Goal: Task Accomplishment & Management: Manage account settings

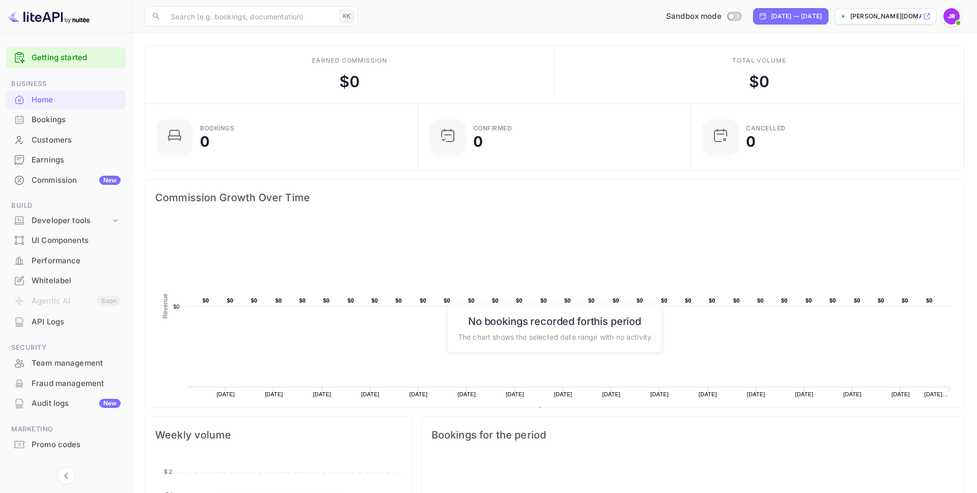
scroll to position [1, 1]
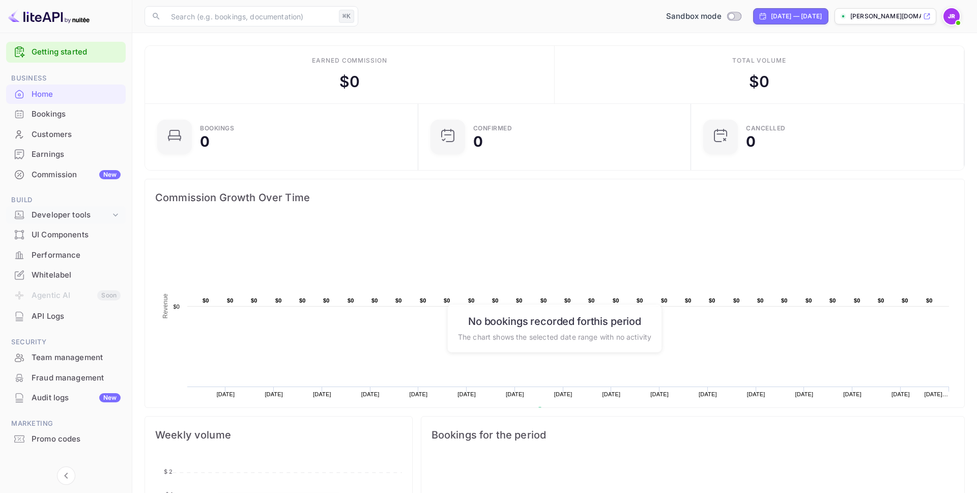
scroll to position [6, 0]
click at [109, 213] on div "Developer tools" at bounding box center [71, 215] width 79 height 12
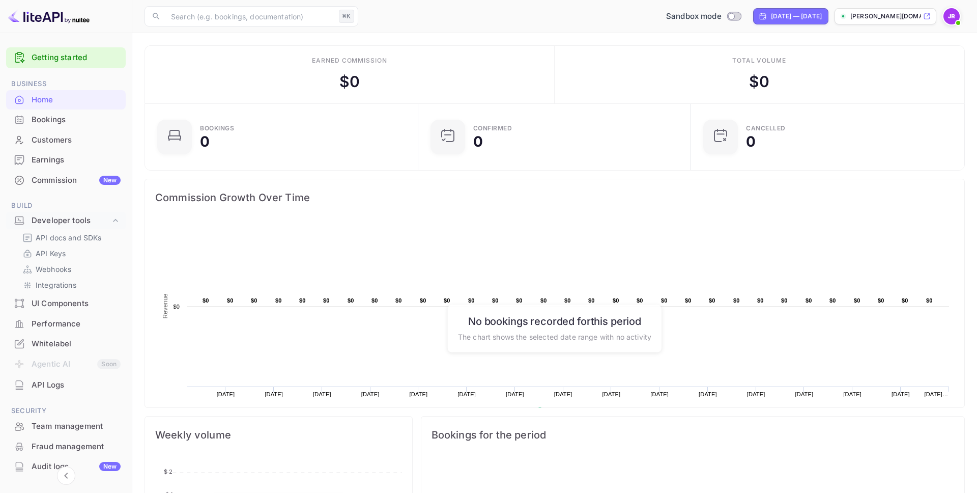
scroll to position [2, 0]
click at [57, 338] on div "Whitelabel" at bounding box center [76, 342] width 89 height 12
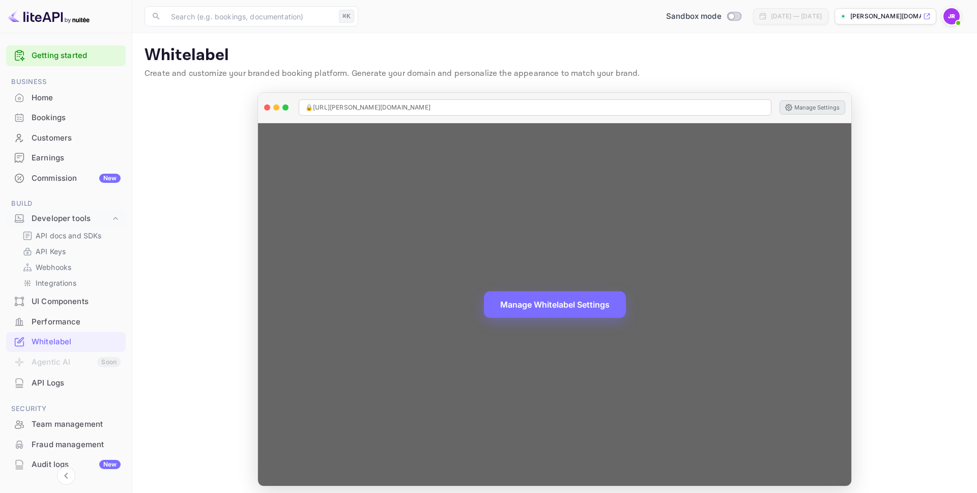
click at [808, 104] on button "Manage Settings" at bounding box center [813, 107] width 66 height 14
click at [809, 107] on button "Manage Settings" at bounding box center [813, 107] width 66 height 14
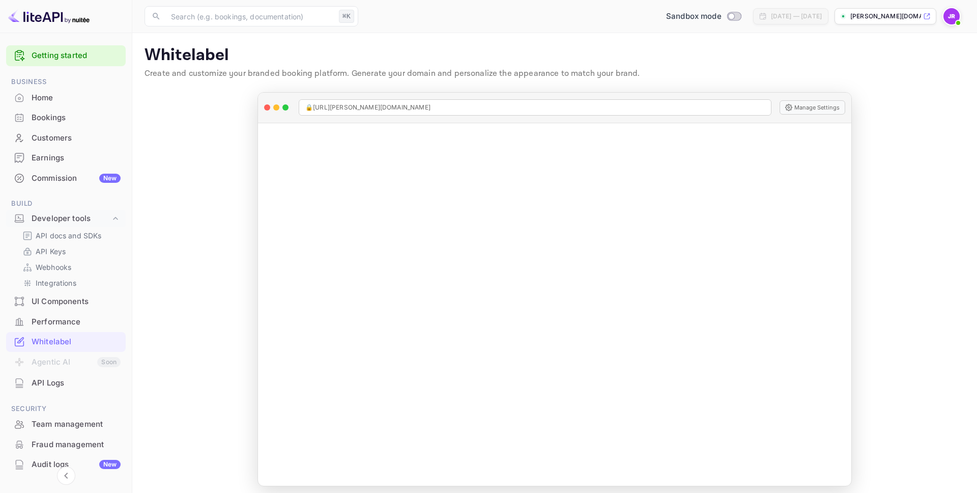
click at [895, 16] on p "john-richards-inre0.nu..." at bounding box center [886, 16] width 71 height 9
click at [46, 179] on div "Commission New" at bounding box center [76, 179] width 89 height 12
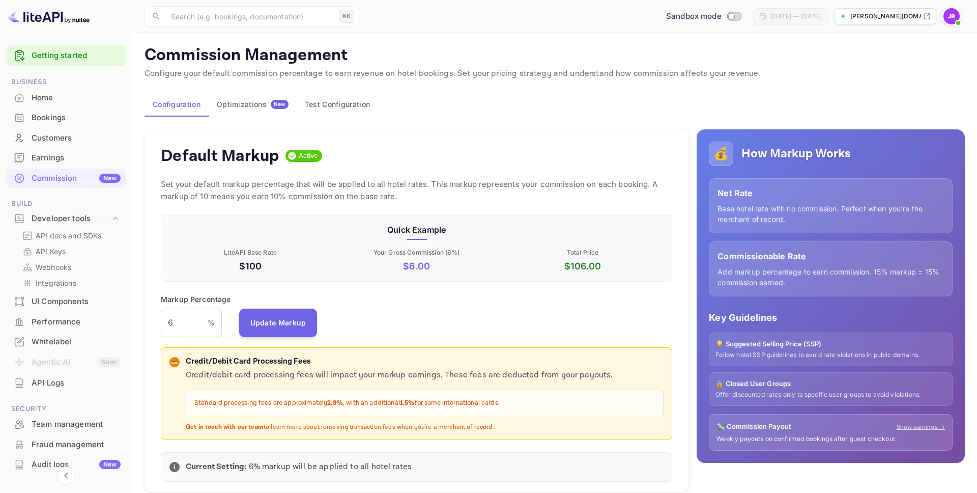
scroll to position [181, 512]
drag, startPoint x: 183, startPoint y: 326, endPoint x: 163, endPoint y: 322, distance: 20.9
click at [164, 322] on input "6" at bounding box center [184, 323] width 47 height 29
click at [57, 116] on div "Bookings" at bounding box center [76, 118] width 89 height 12
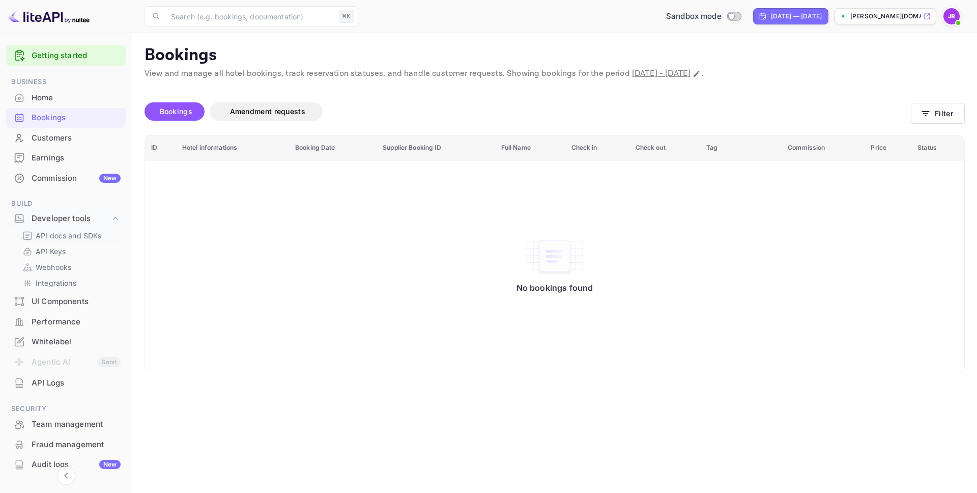
scroll to position [72, 0]
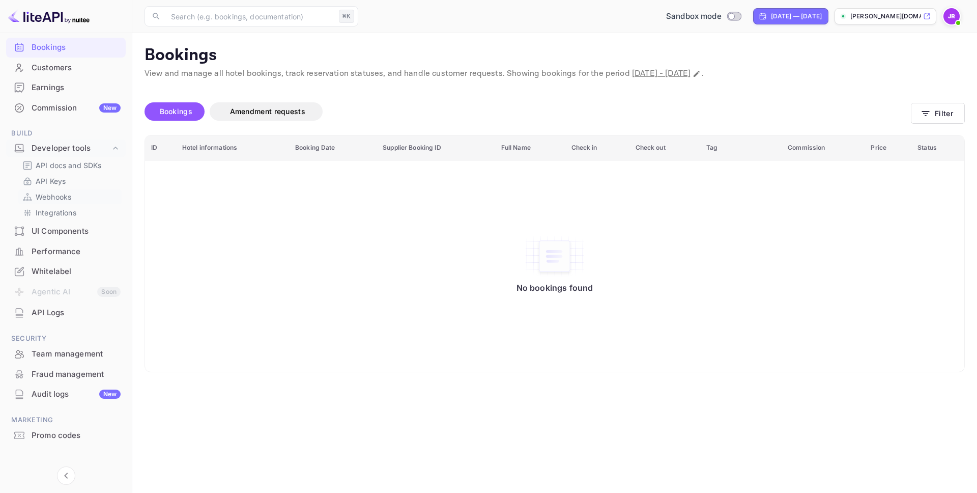
click at [60, 192] on p "Webhooks" at bounding box center [54, 196] width 36 height 11
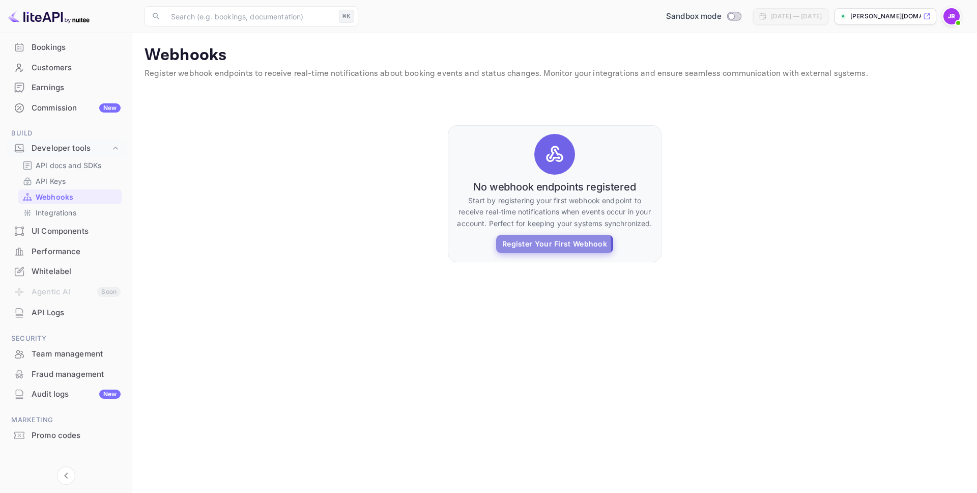
click at [539, 245] on button "Register Your First Webhook" at bounding box center [554, 244] width 117 height 18
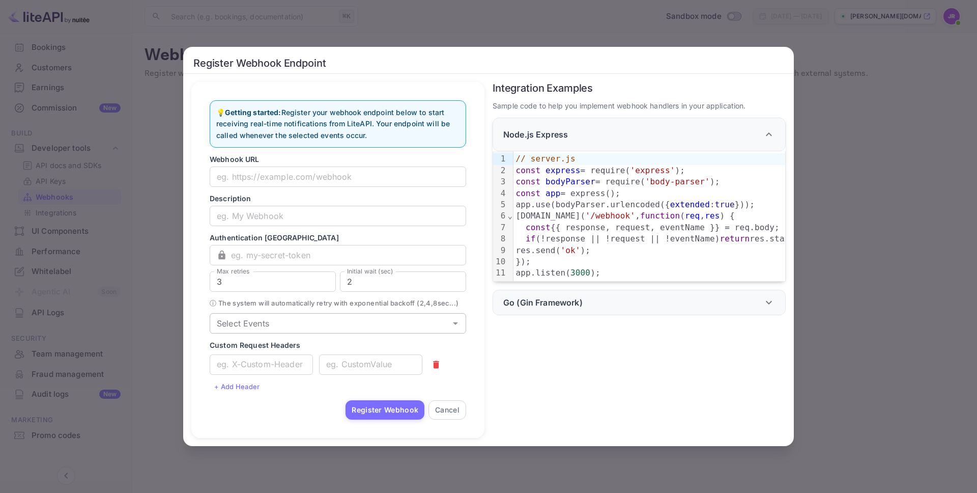
click at [297, 324] on input "Select Events" at bounding box center [330, 323] width 234 height 14
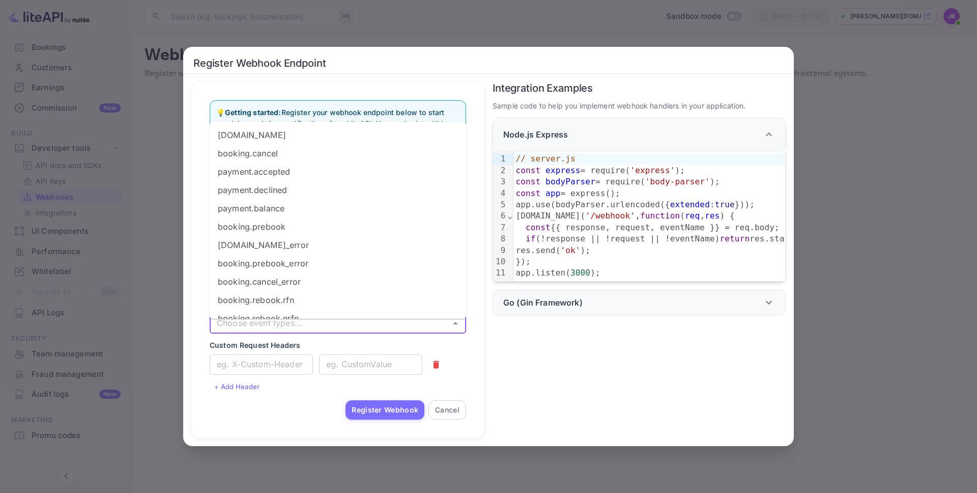
click at [254, 136] on li "booking.book" at bounding box center [338, 135] width 257 height 18
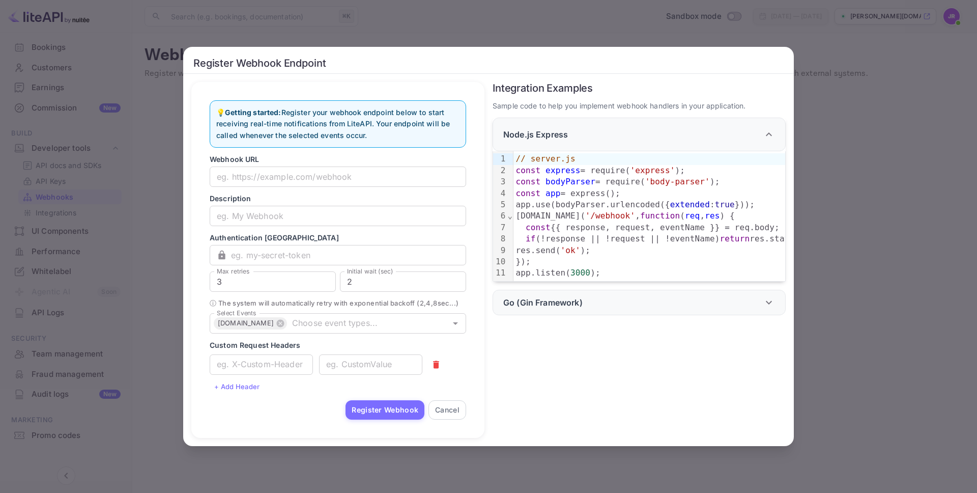
click at [255, 416] on div "Register Webhook Cancel" at bounding box center [338, 409] width 257 height 19
click at [817, 39] on div "Register Webhook Endpoint 💡 Getting started: Register your webhook endpoint bel…" at bounding box center [488, 246] width 977 height 493
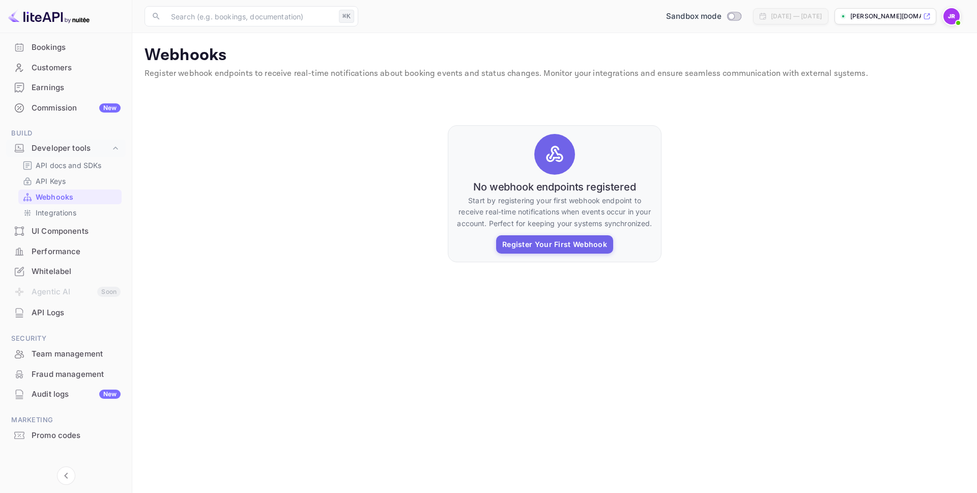
click at [950, 17] on img at bounding box center [952, 16] width 16 height 16
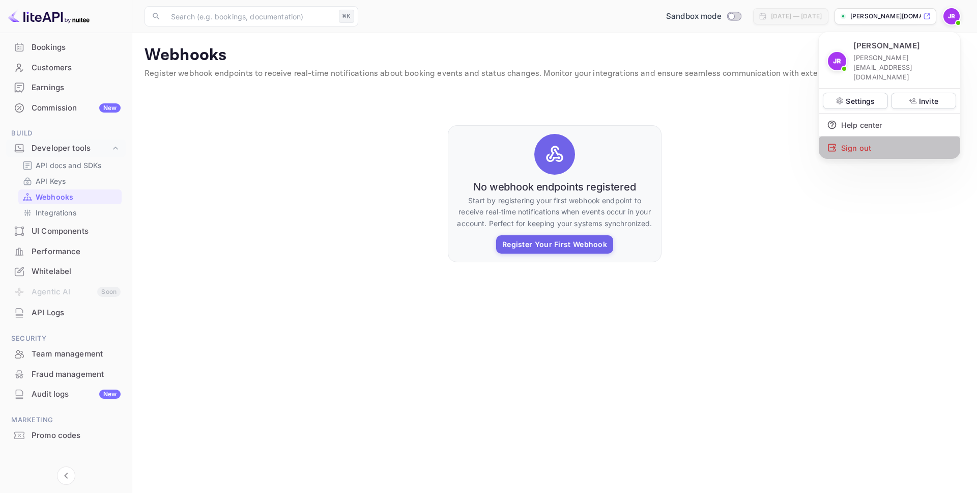
click at [876, 136] on div "Sign out" at bounding box center [890, 147] width 142 height 22
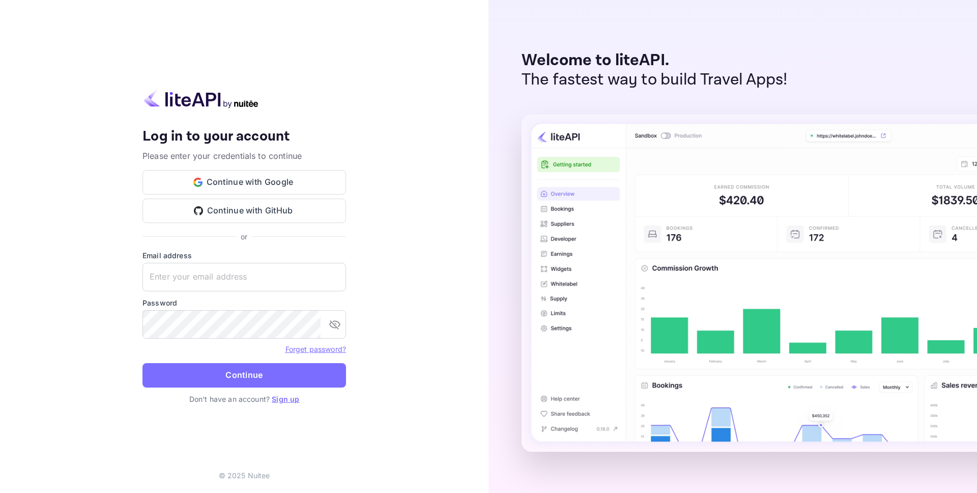
type input "j.richards@nuitee.com"
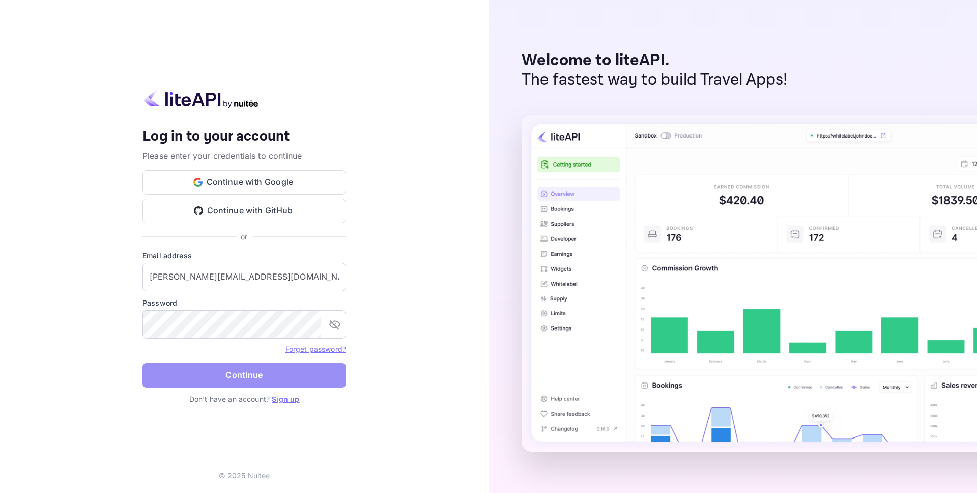
click at [253, 376] on button "Continue" at bounding box center [245, 375] width 204 height 24
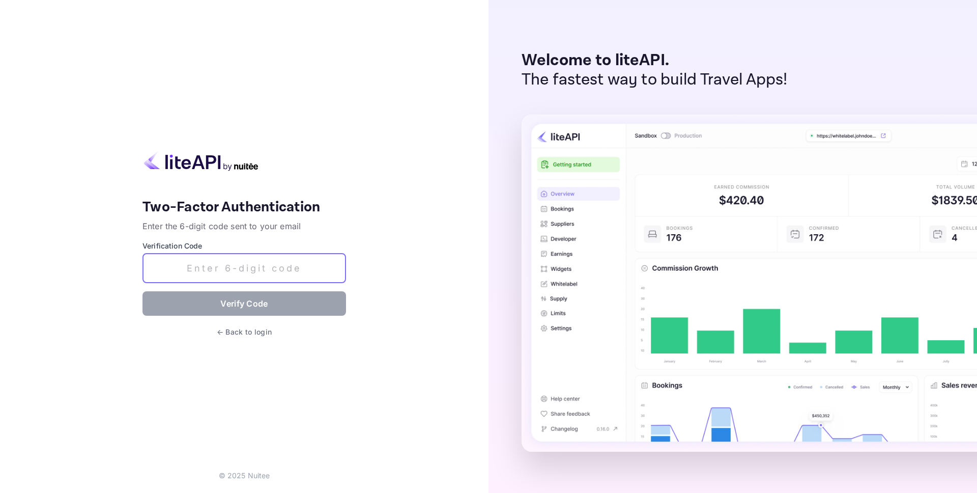
drag, startPoint x: 245, startPoint y: 267, endPoint x: 269, endPoint y: 273, distance: 24.1
click at [245, 267] on input "text" at bounding box center [245, 268] width 204 height 30
paste input "444878"
type input "444878"
drag, startPoint x: 253, startPoint y: 301, endPoint x: 227, endPoint y: 298, distance: 26.7
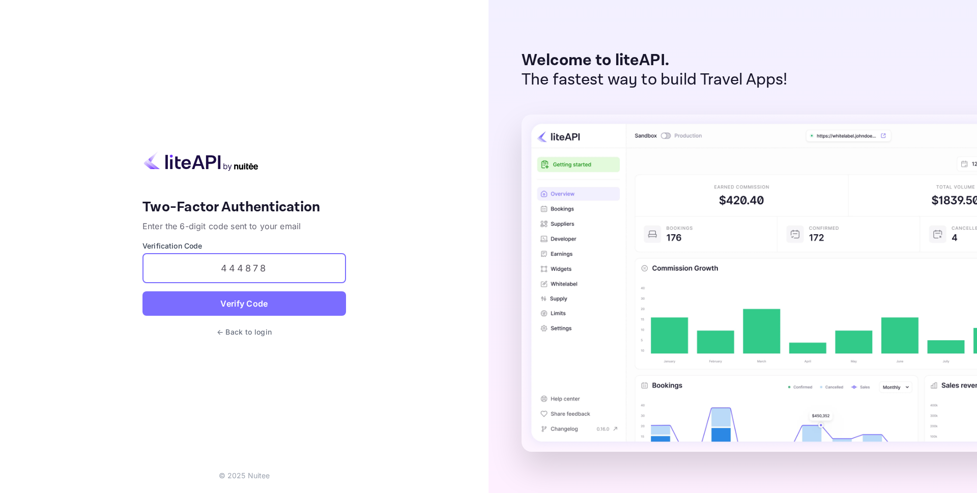
click at [253, 301] on button "Verify Code" at bounding box center [245, 303] width 204 height 24
